Goal: Task Accomplishment & Management: Use online tool/utility

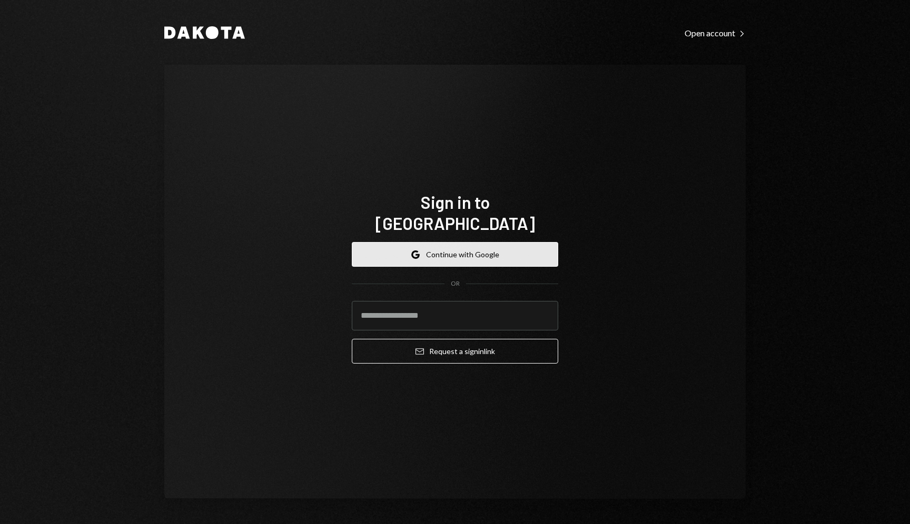
click at [501, 252] on button "Google Continue with Google" at bounding box center [455, 254] width 206 height 25
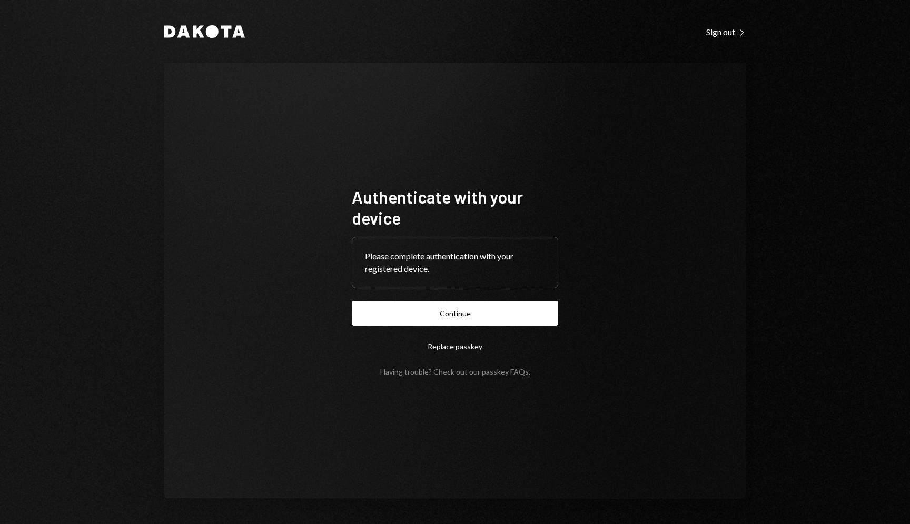
drag, startPoint x: 514, startPoint y: 316, endPoint x: 531, endPoint y: 301, distance: 22.7
click at [514, 316] on button "Continue" at bounding box center [455, 313] width 206 height 25
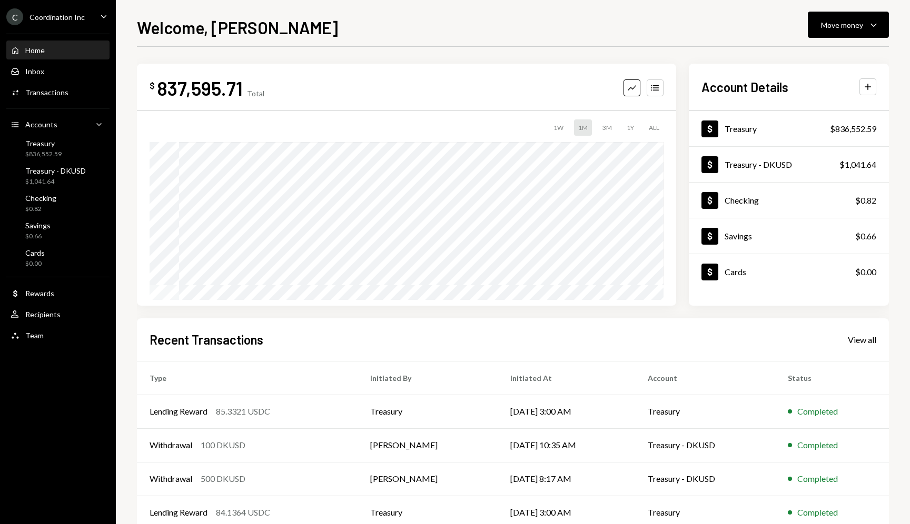
click at [195, 94] on div "837,595.71" at bounding box center [200, 88] width 86 height 24
copy div "837,595.71"
